Goal: Find specific page/section: Find specific page/section

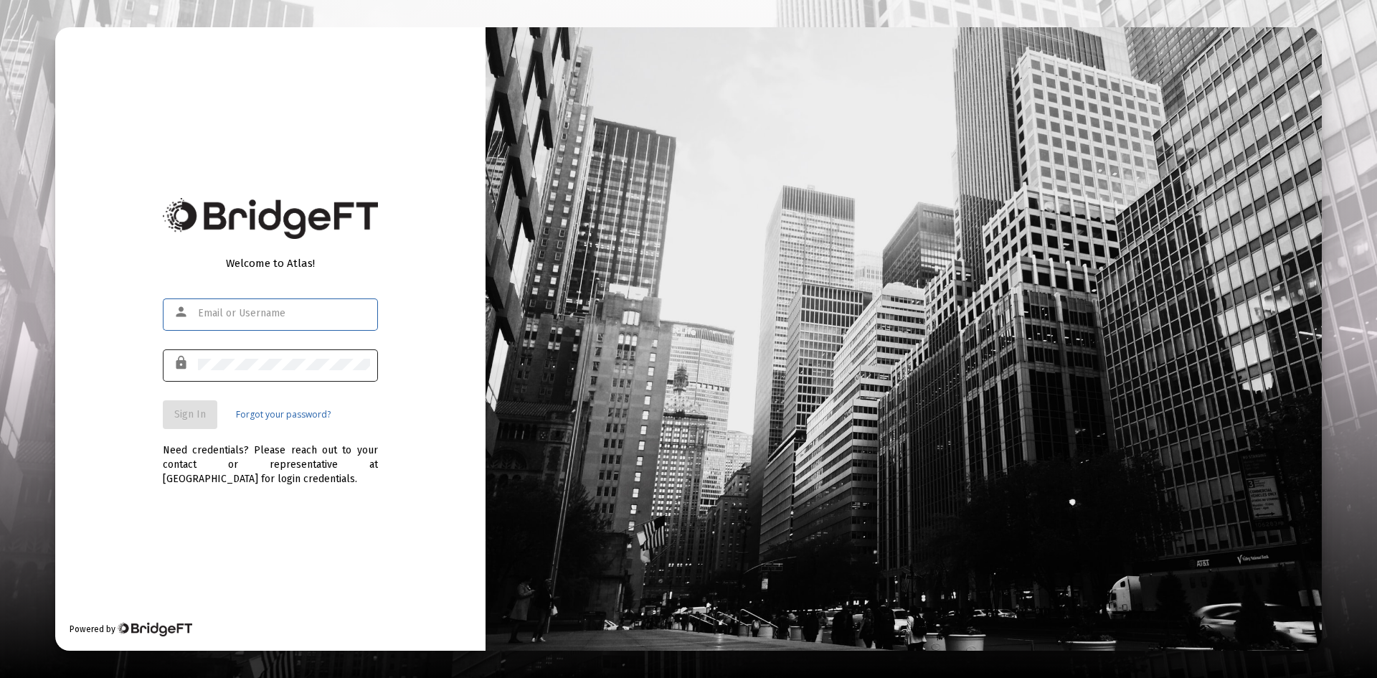
type input "[PERSON_NAME][EMAIL_ADDRESS][DOMAIN_NAME]"
click at [244, 358] on div at bounding box center [284, 363] width 172 height 35
click at [189, 411] on span "Sign In" at bounding box center [190, 414] width 32 height 12
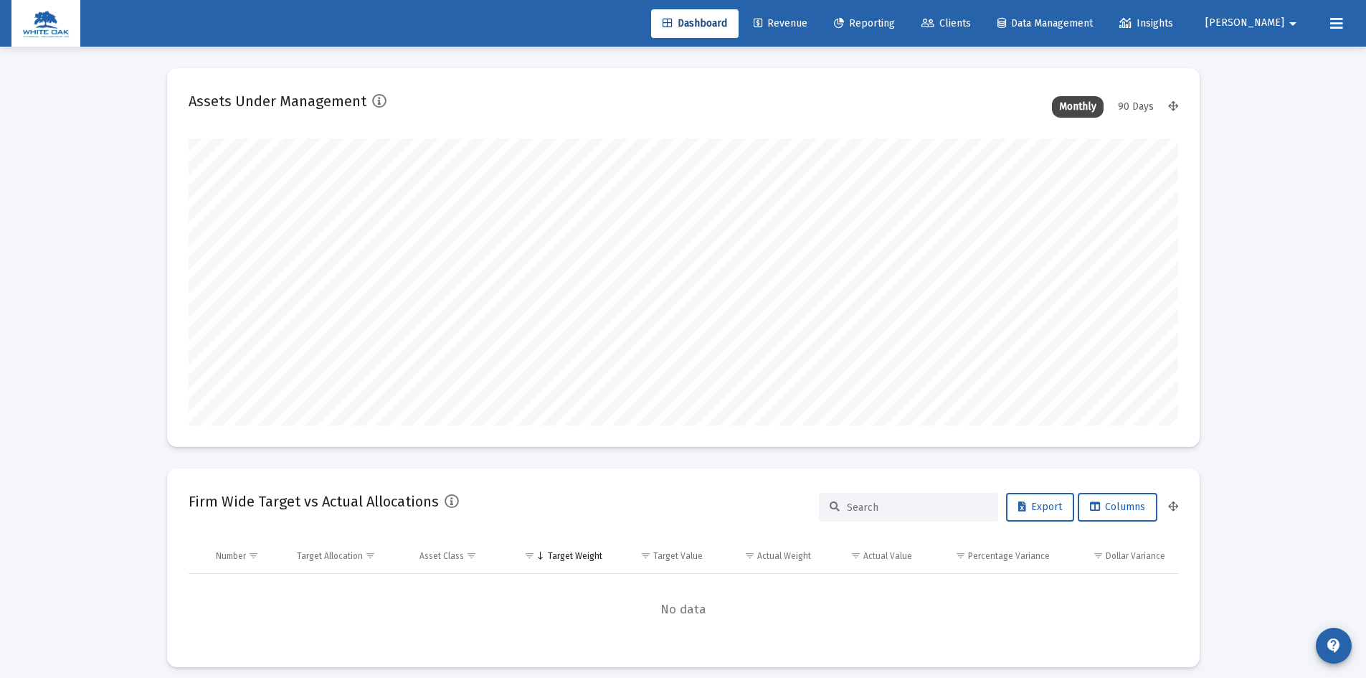
scroll to position [287, 533]
click at [895, 20] on span "Reporting" at bounding box center [864, 23] width 61 height 12
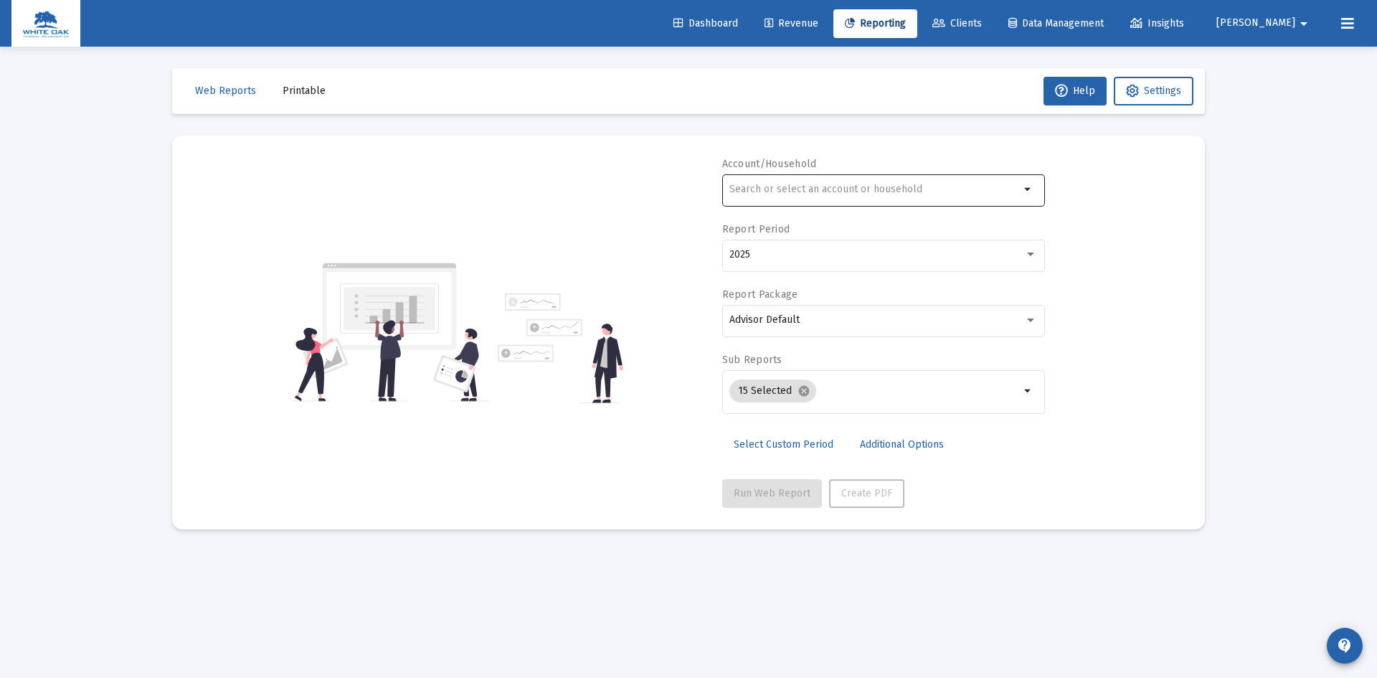
click at [785, 193] on input "text" at bounding box center [874, 189] width 290 height 11
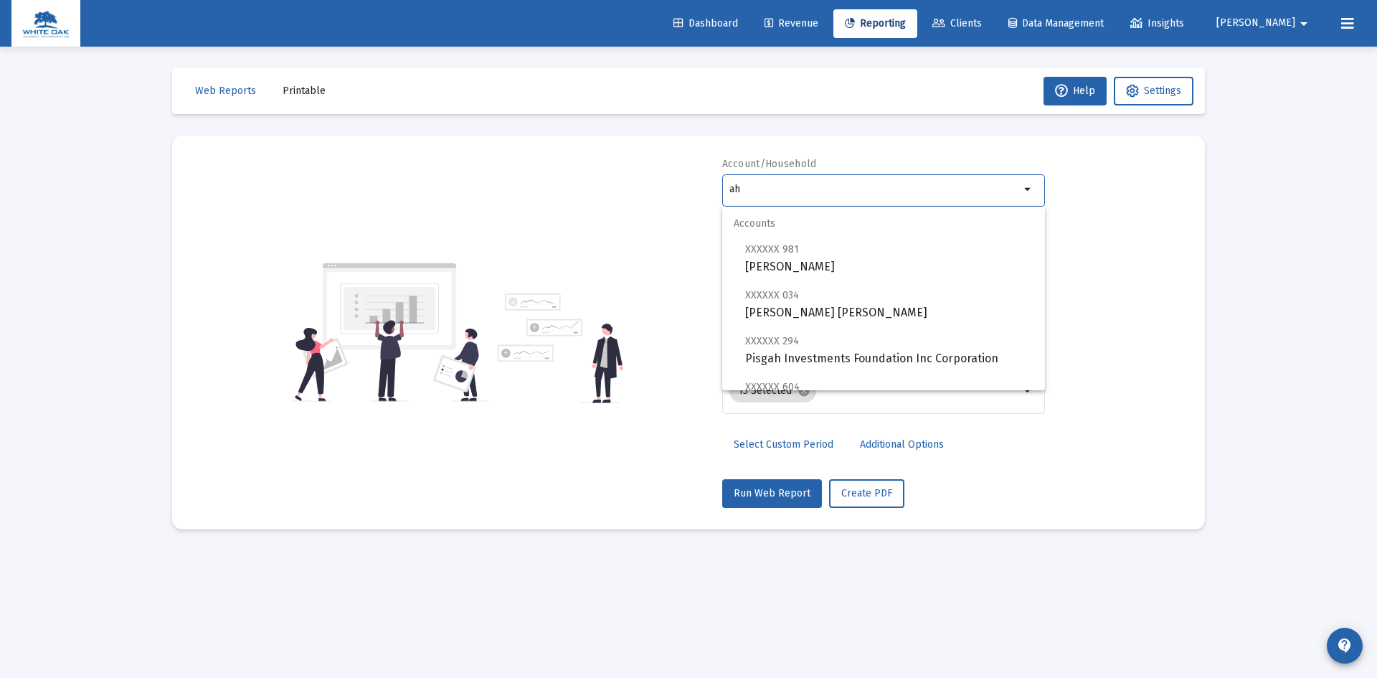
type input "a"
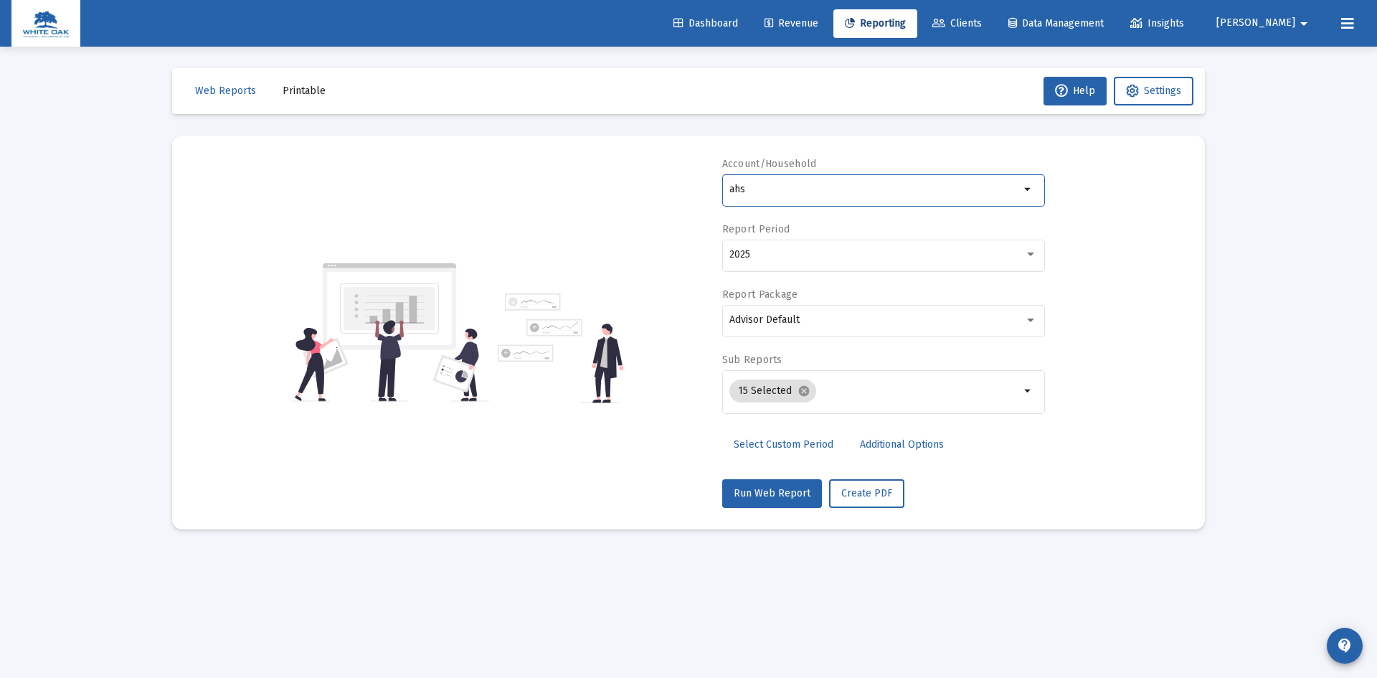
type input "ahs"
click at [738, 19] on span "Dashboard" at bounding box center [705, 23] width 65 height 12
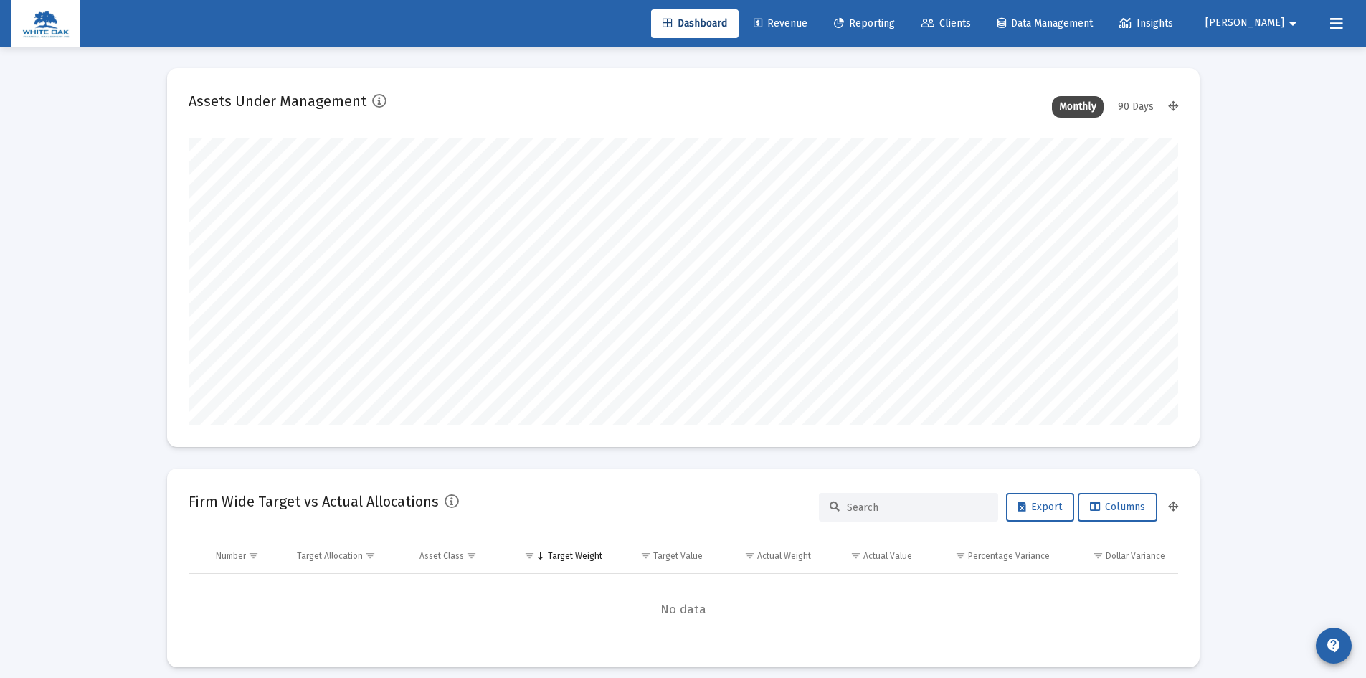
scroll to position [287, 533]
